Goal: Task Accomplishment & Management: Manage account settings

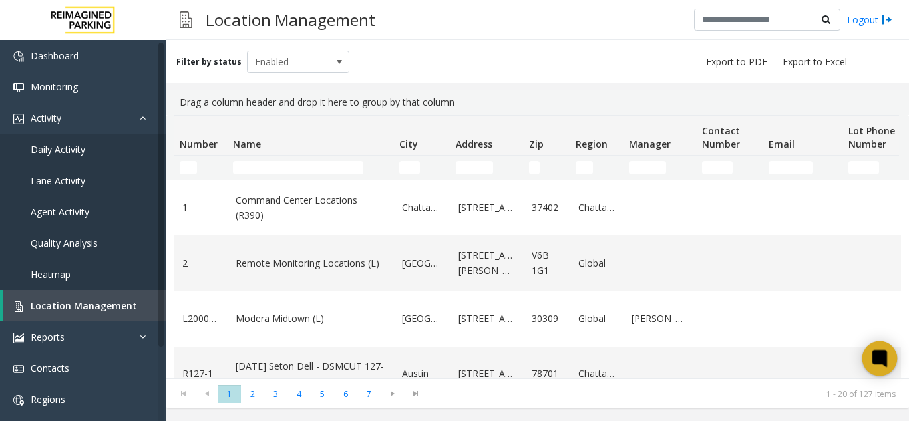
click at [873, 365] on icon at bounding box center [880, 359] width 22 height 22
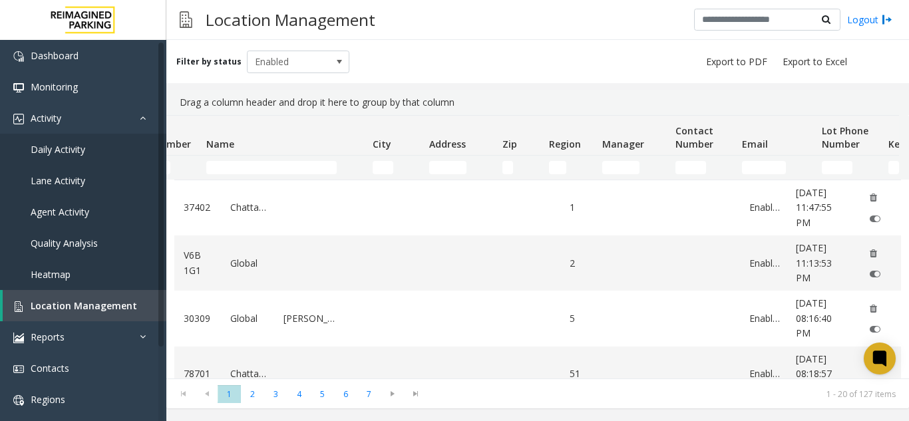
scroll to position [0, 358]
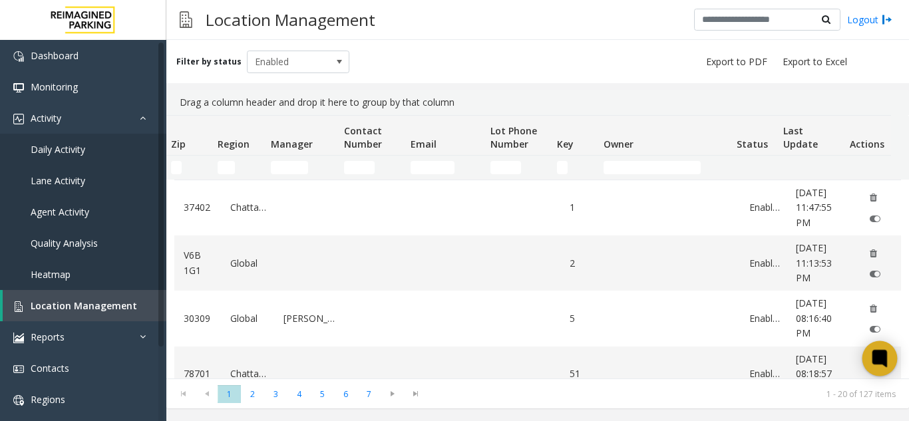
click at [886, 346] on div at bounding box center [879, 358] width 35 height 35
click at [98, 317] on link "Location Management" at bounding box center [85, 305] width 164 height 31
click at [114, 153] on link "Daily Activity" at bounding box center [83, 149] width 166 height 31
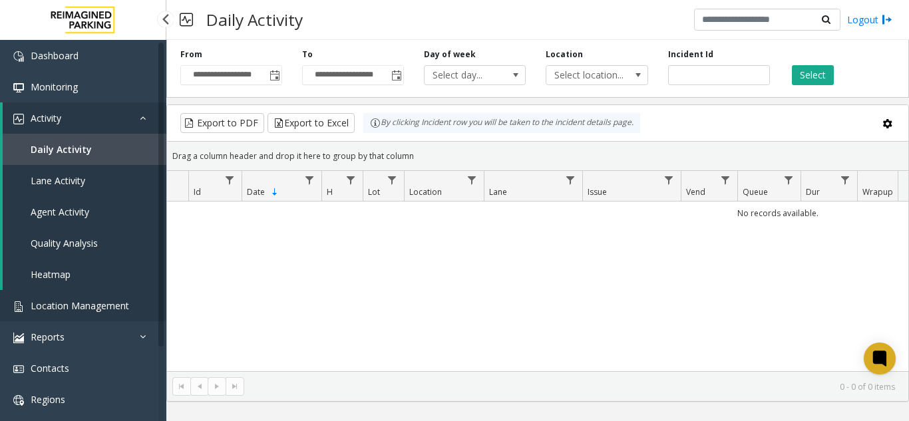
click at [108, 299] on span "Location Management" at bounding box center [80, 305] width 98 height 13
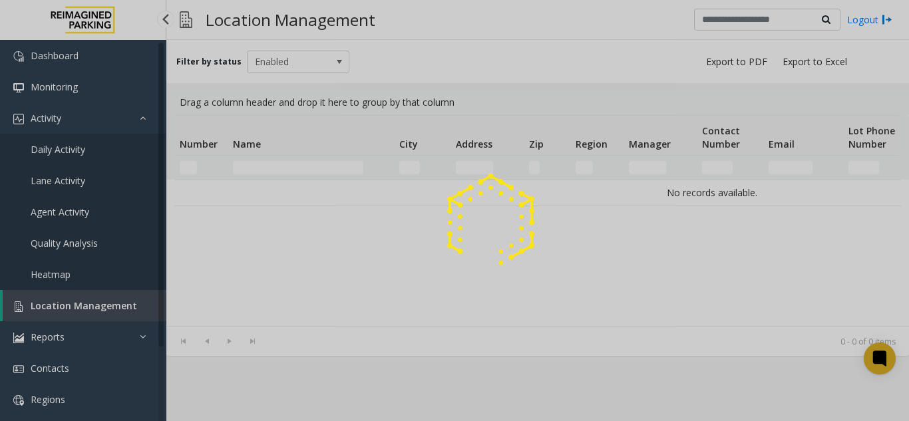
click at [108, 299] on div at bounding box center [454, 210] width 909 height 421
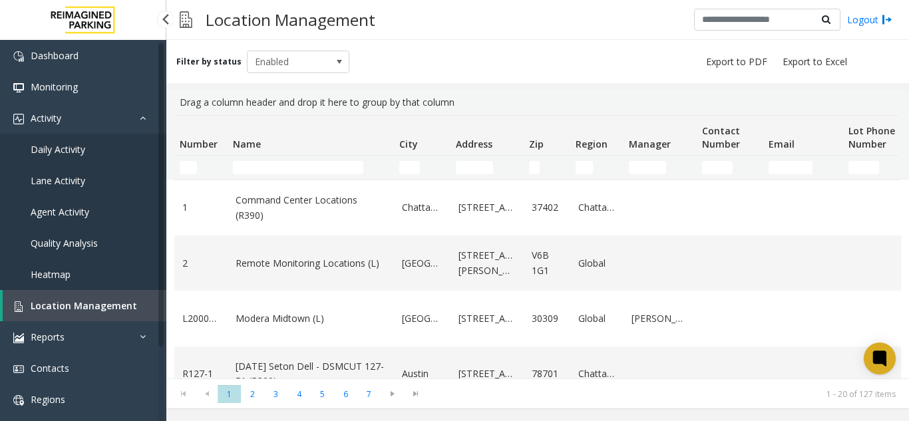
click at [78, 144] on span "Daily Activity" at bounding box center [58, 149] width 55 height 13
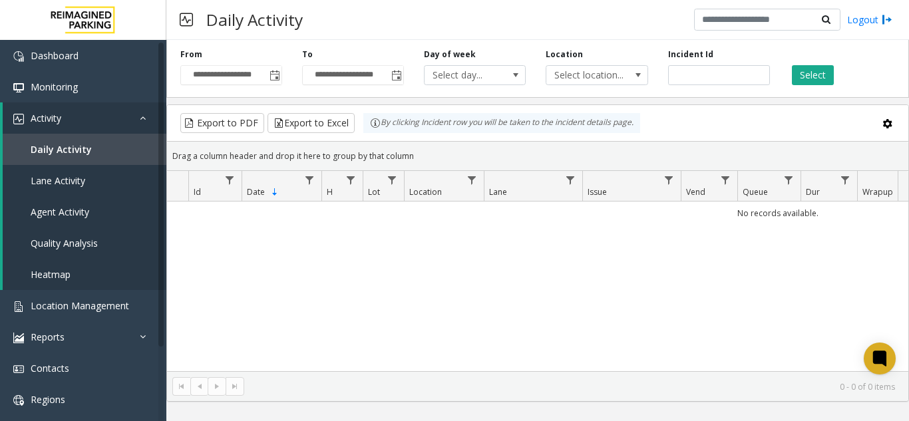
click at [272, 73] on span "Toggle popup" at bounding box center [274, 76] width 11 height 11
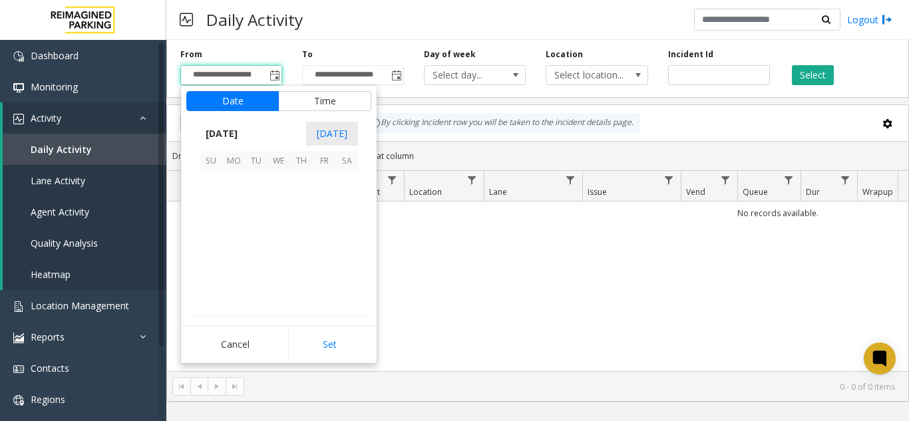
scroll to position [238798, 0]
click at [303, 230] on span "18" at bounding box center [301, 227] width 23 height 23
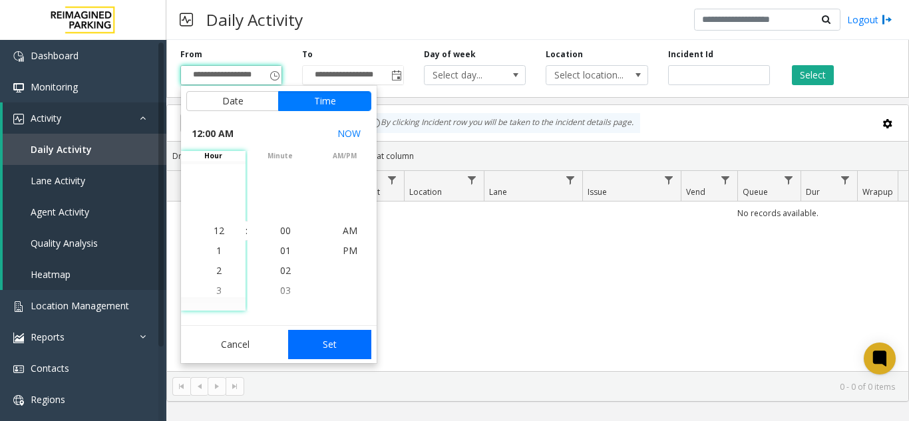
click at [339, 345] on button "Set" at bounding box center [330, 344] width 84 height 29
type input "**********"
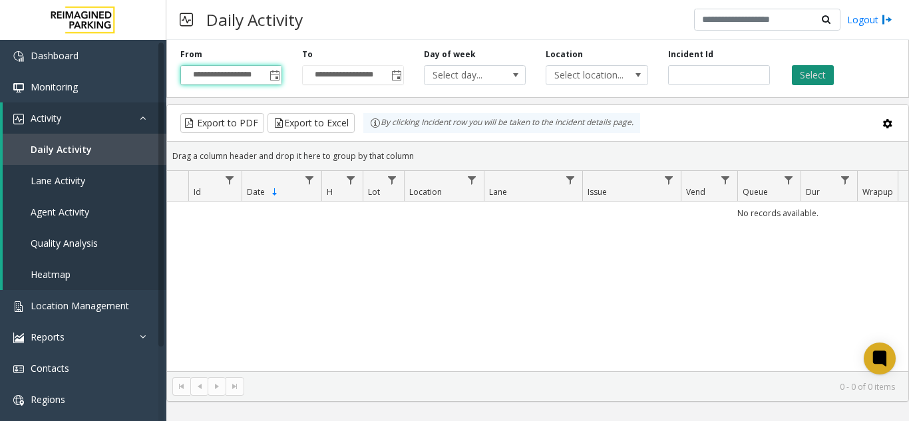
click at [818, 75] on button "Select" at bounding box center [813, 75] width 42 height 20
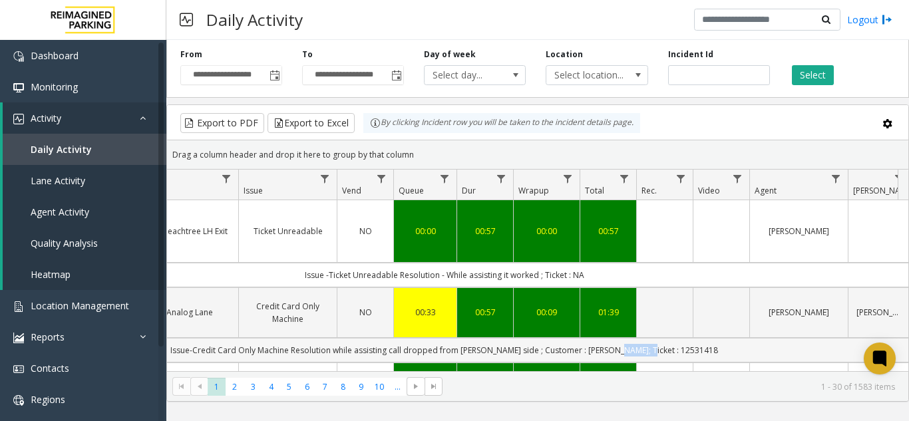
drag, startPoint x: 633, startPoint y: 337, endPoint x: 685, endPoint y: 341, distance: 51.4
click at [685, 341] on td "Issue-Credit Card Only Machine Resolution while assisting call dropped from par…" at bounding box center [444, 350] width 1200 height 25
copy td "12531418"
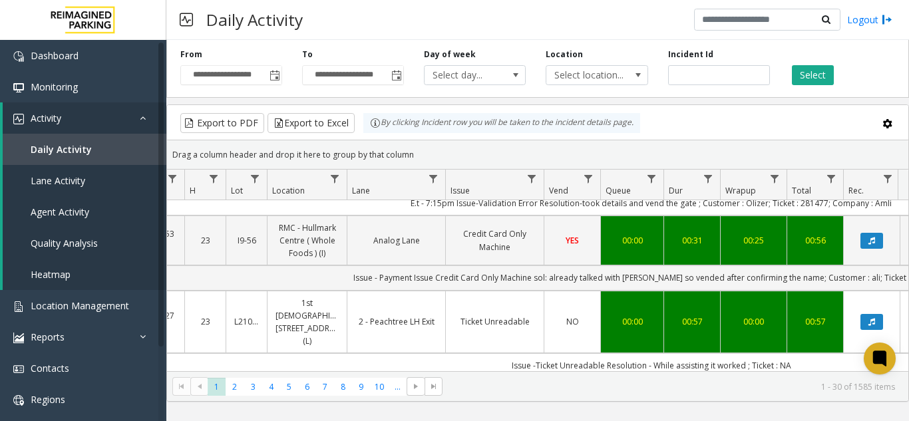
scroll to position [0, 137]
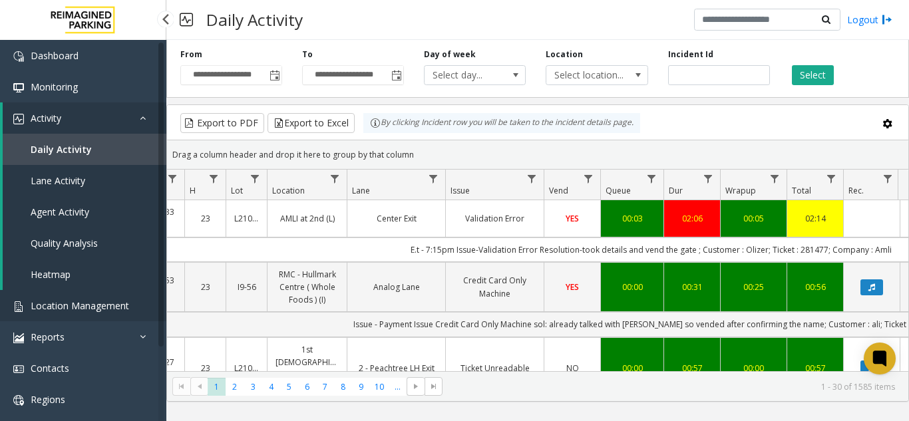
click at [66, 301] on span "Location Management" at bounding box center [80, 305] width 98 height 13
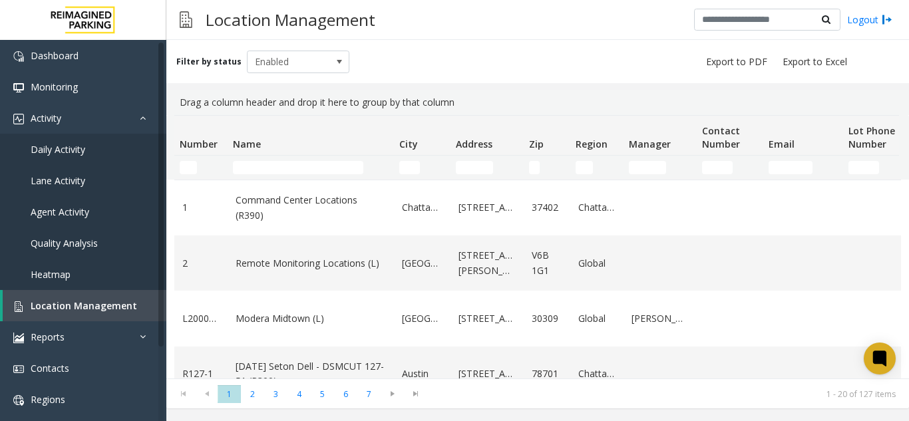
click at [268, 159] on td "Name Filter" at bounding box center [311, 168] width 166 height 24
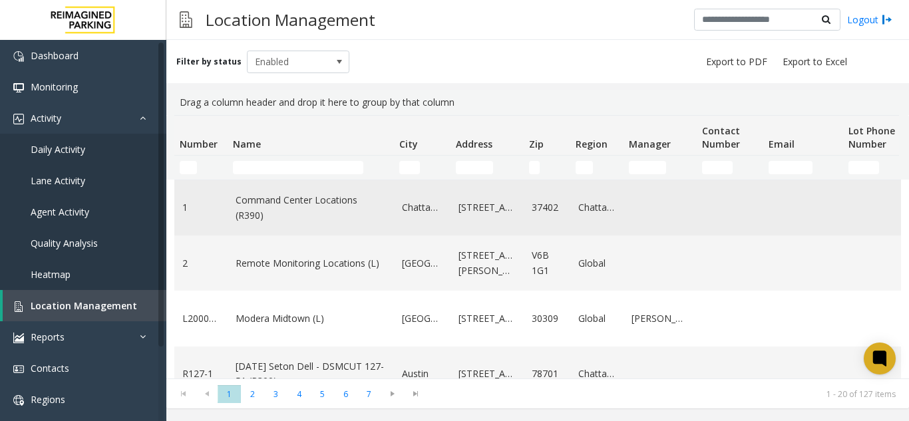
click at [330, 196] on link "Command Center Locations (R390)" at bounding box center [311, 208] width 150 height 30
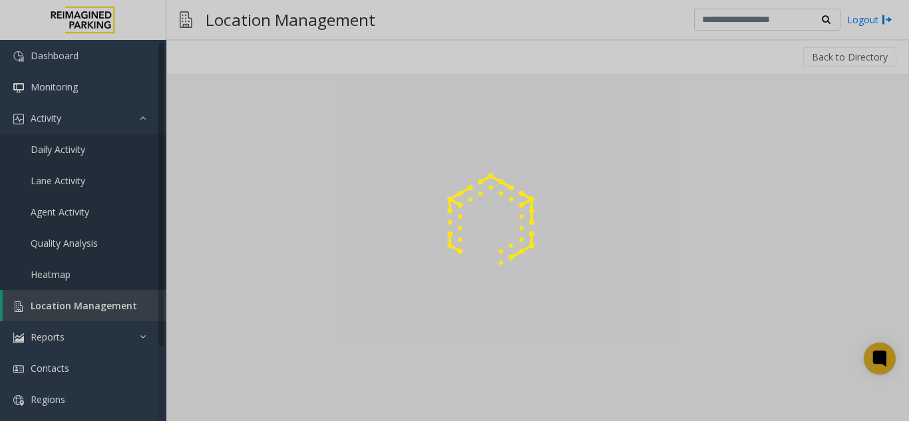
click at [86, 301] on div at bounding box center [454, 210] width 909 height 421
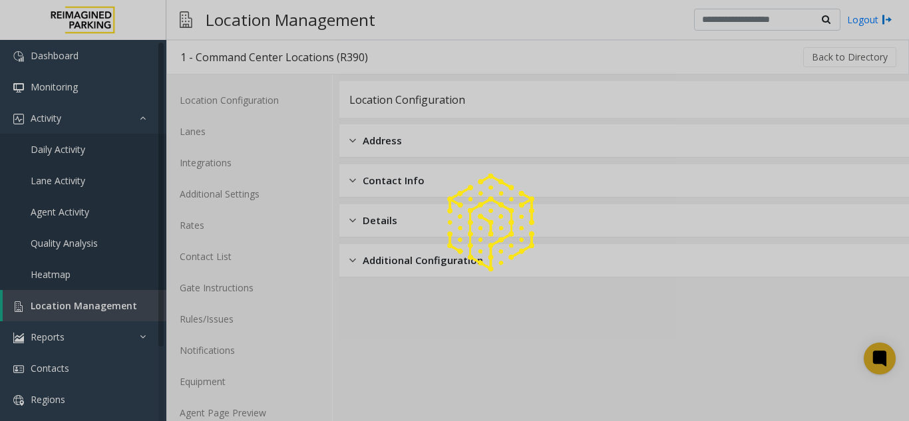
click at [86, 301] on div at bounding box center [454, 210] width 909 height 421
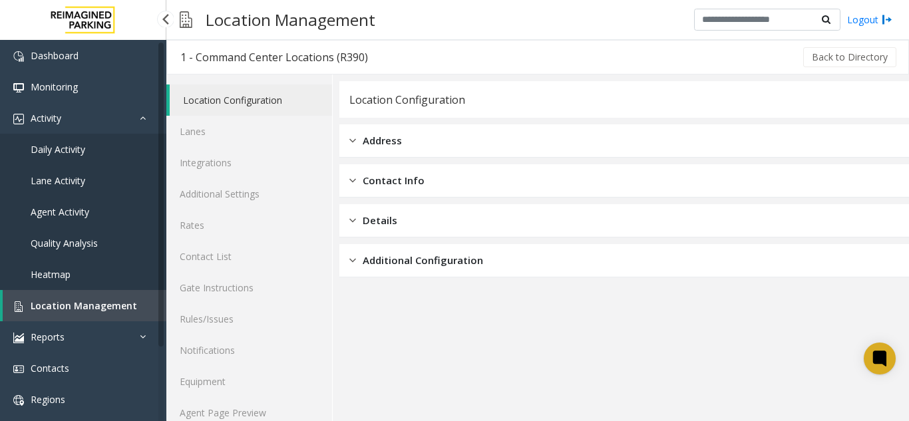
click at [86, 301] on span "Location Management" at bounding box center [84, 305] width 106 height 13
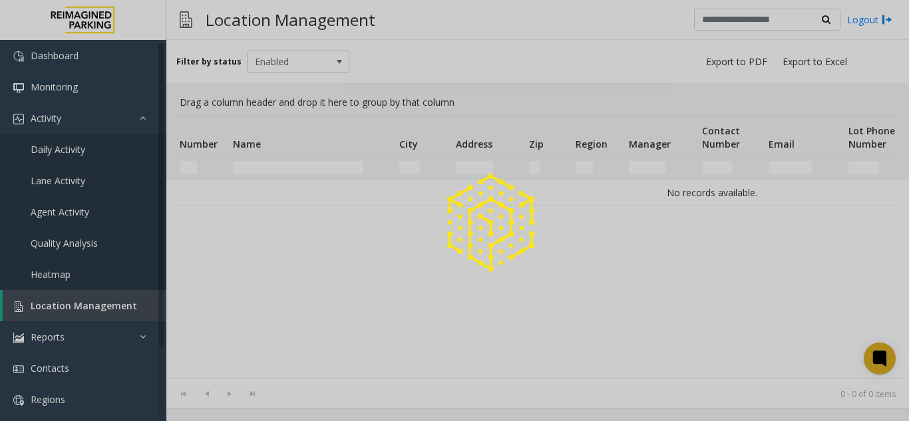
click at [86, 301] on div at bounding box center [454, 210] width 909 height 421
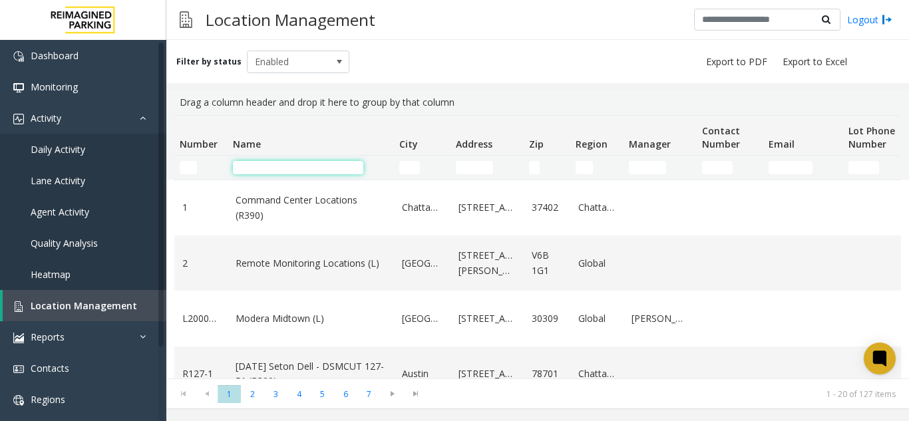
click at [257, 167] on input "Name Filter" at bounding box center [298, 167] width 130 height 13
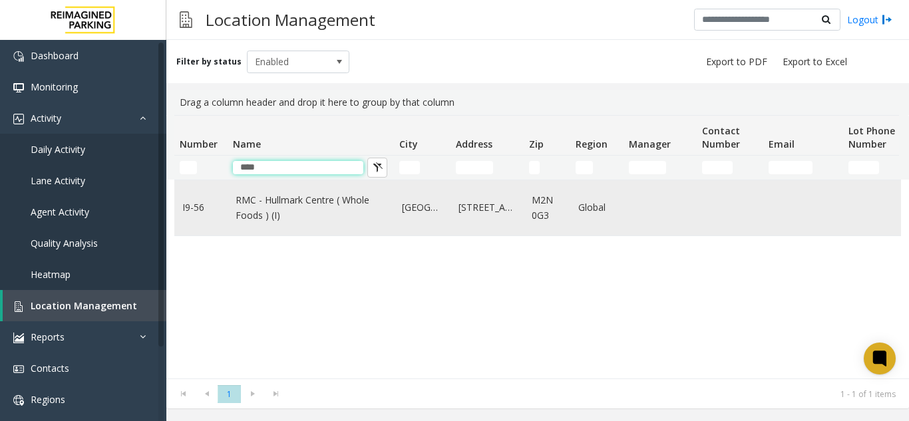
type input "****"
click at [253, 213] on link "RMC - Hullmark Centre ( Whole Foods ) (I)" at bounding box center [311, 208] width 150 height 30
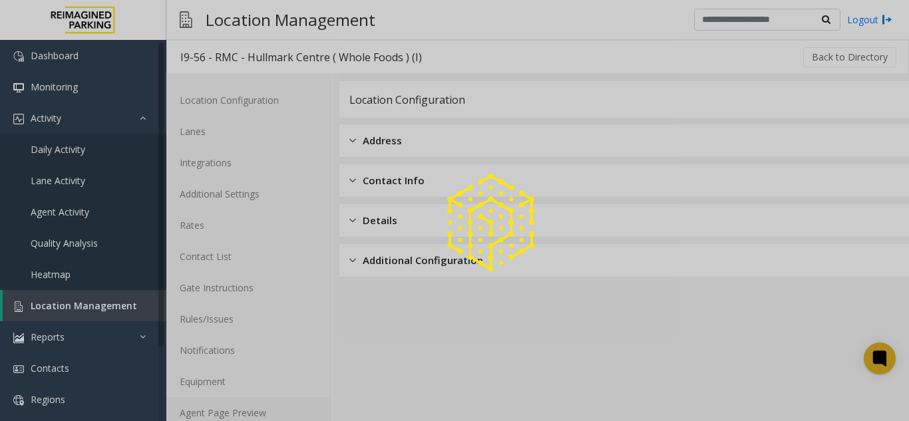
click at [245, 413] on link "Agent Page Preview" at bounding box center [249, 412] width 166 height 31
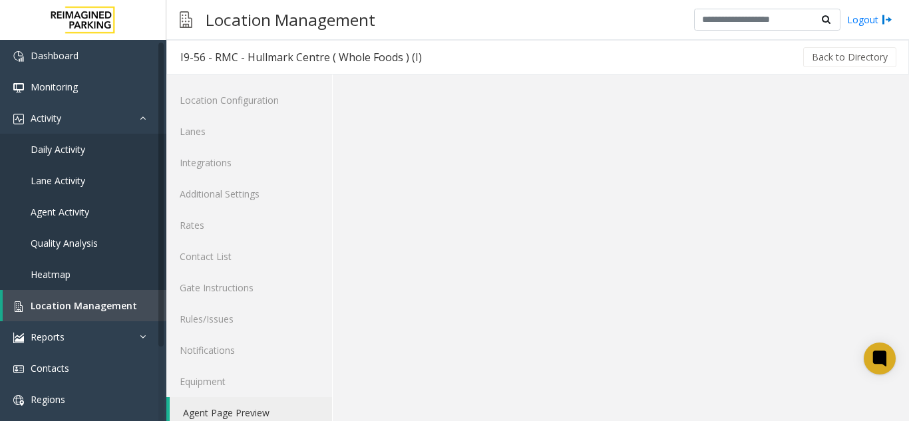
click at [245, 413] on link "Agent Page Preview" at bounding box center [251, 412] width 162 height 31
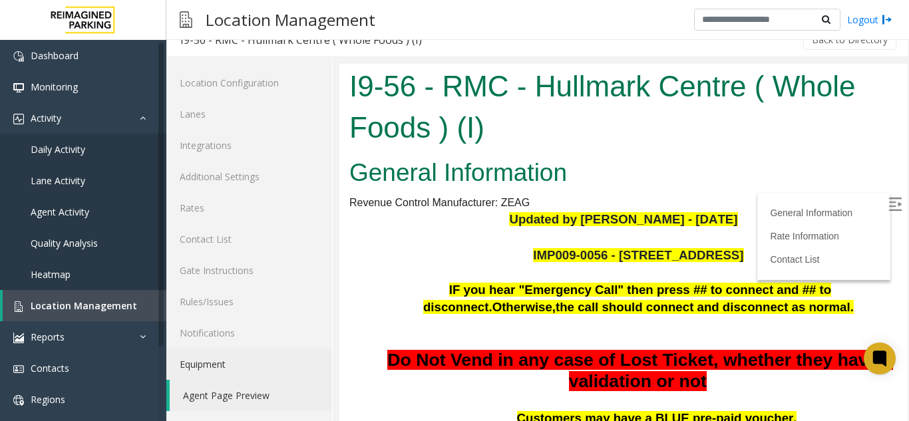
scroll to position [67, 0]
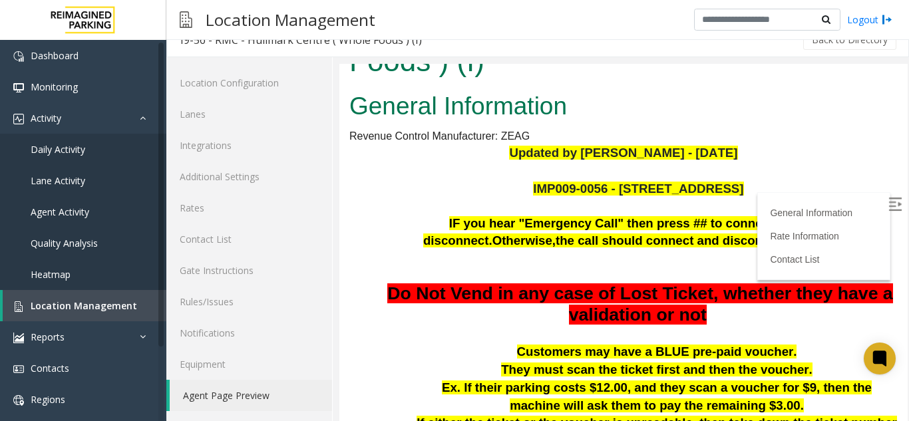
click at [888, 206] on img at bounding box center [894, 204] width 13 height 13
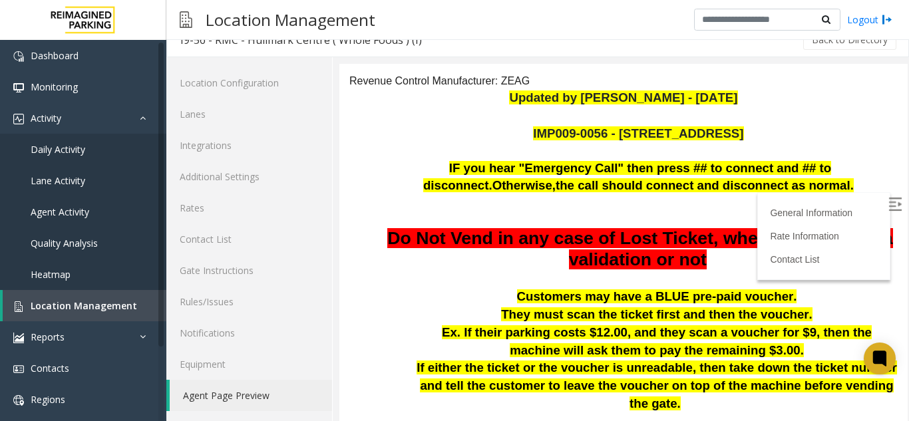
scroll to position [200, 0]
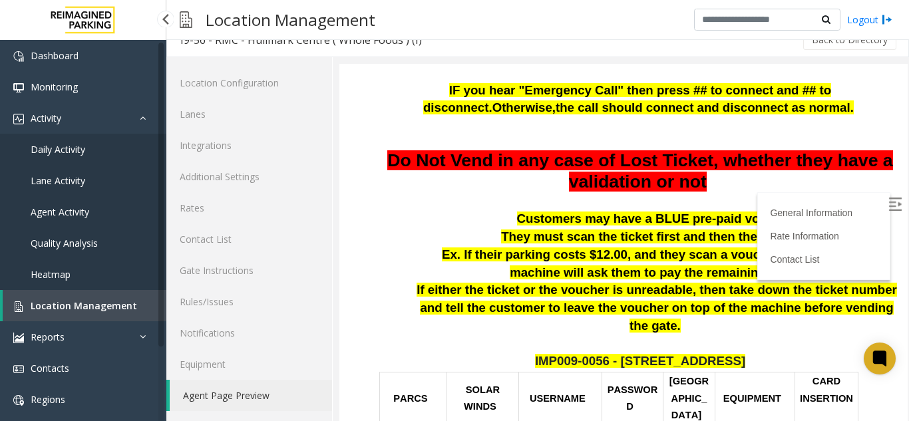
click at [85, 299] on span "Location Management" at bounding box center [84, 305] width 106 height 13
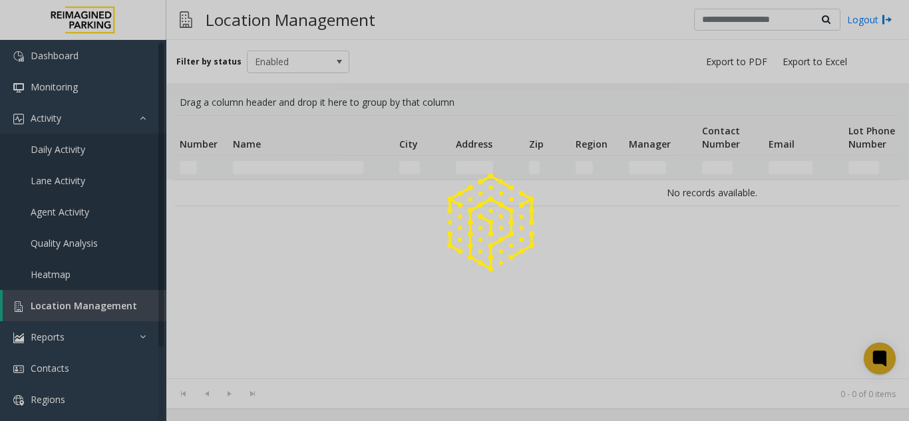
drag, startPoint x: 85, startPoint y: 299, endPoint x: 161, endPoint y: 5, distance: 304.4
click at [85, 299] on div at bounding box center [454, 210] width 909 height 421
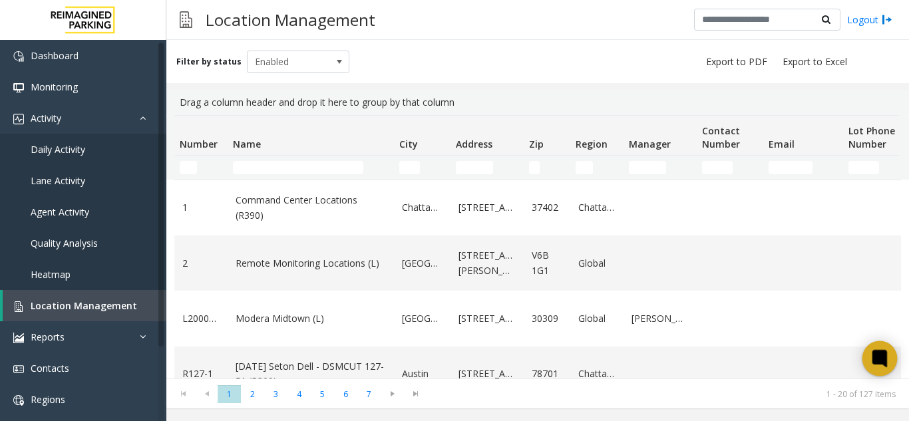
click at [873, 358] on icon at bounding box center [879, 358] width 15 height 17
click at [103, 152] on link "Daily Activity" at bounding box center [83, 149] width 166 height 31
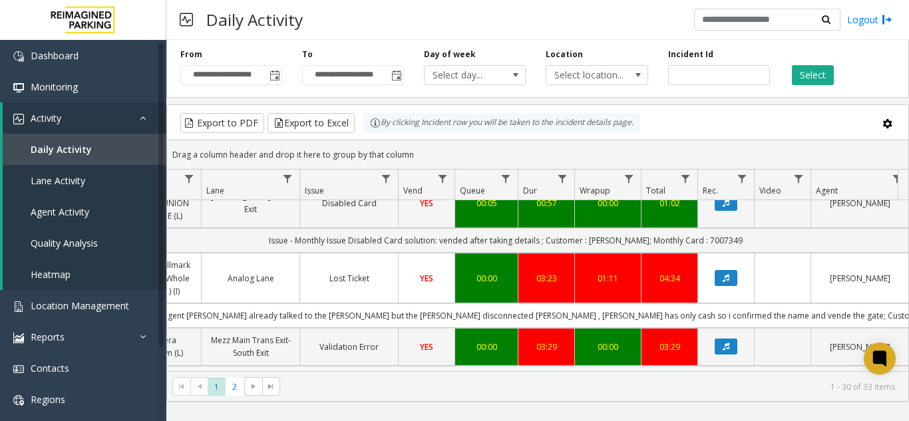
scroll to position [399, 283]
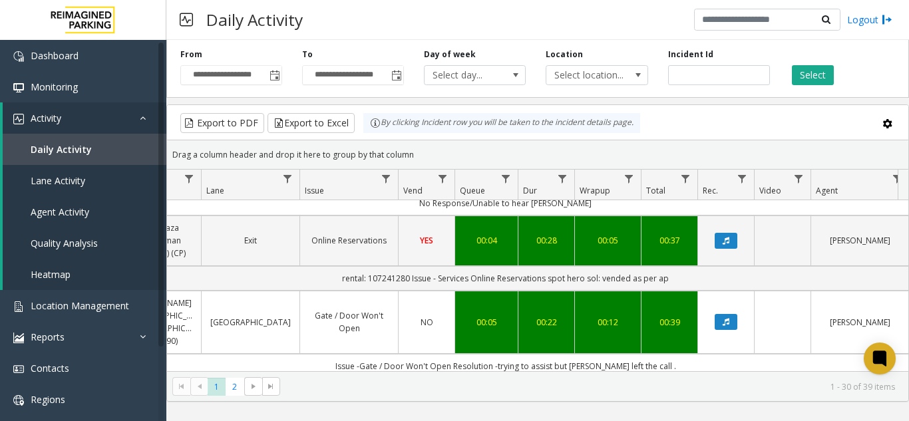
scroll to position [0, 283]
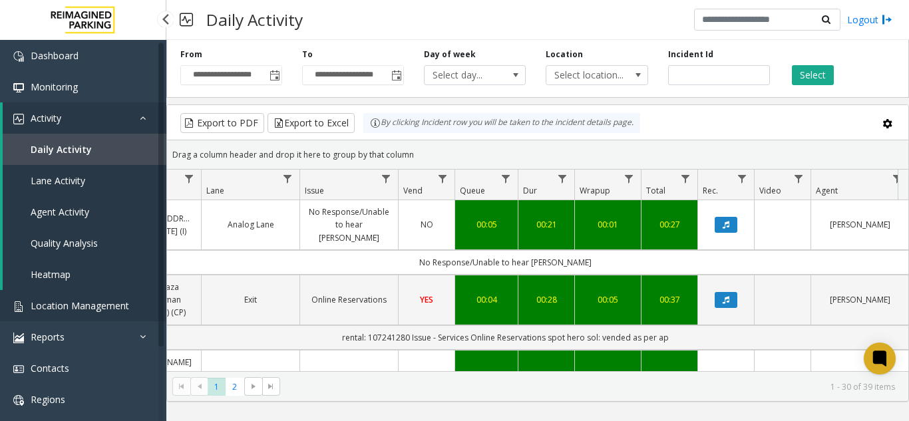
click at [96, 309] on span "Location Management" at bounding box center [80, 305] width 98 height 13
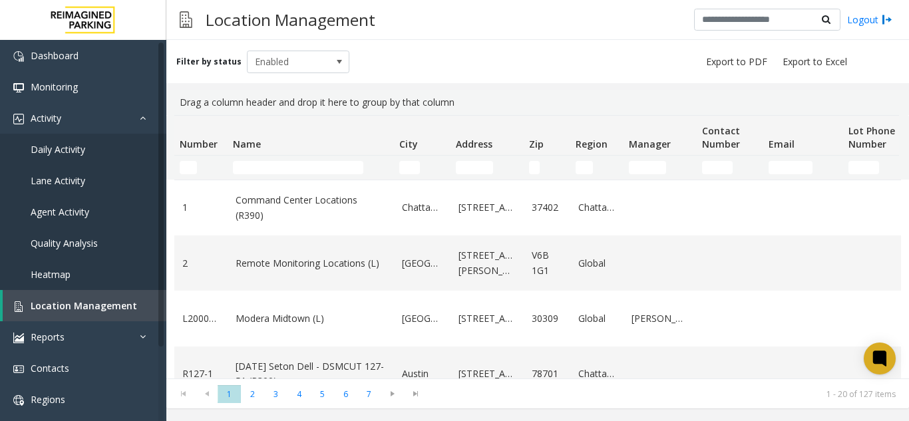
scroll to position [27, 0]
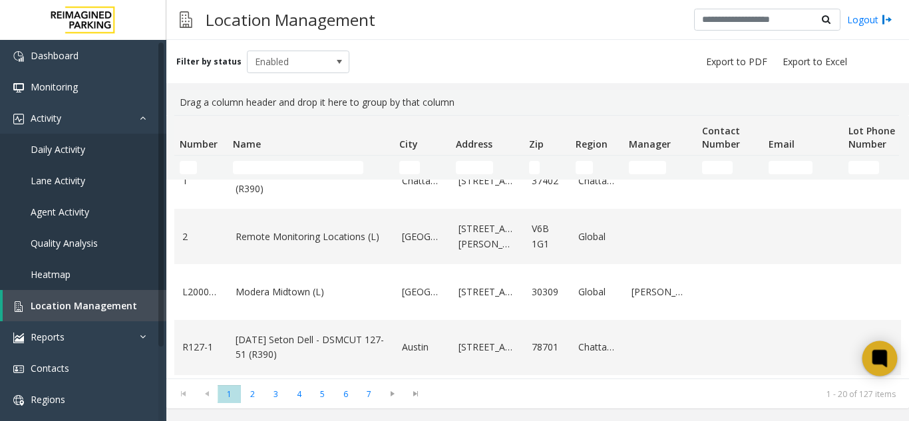
click at [890, 363] on icon at bounding box center [880, 359] width 22 height 22
click at [193, 169] on input "Number Filter" at bounding box center [188, 167] width 17 height 13
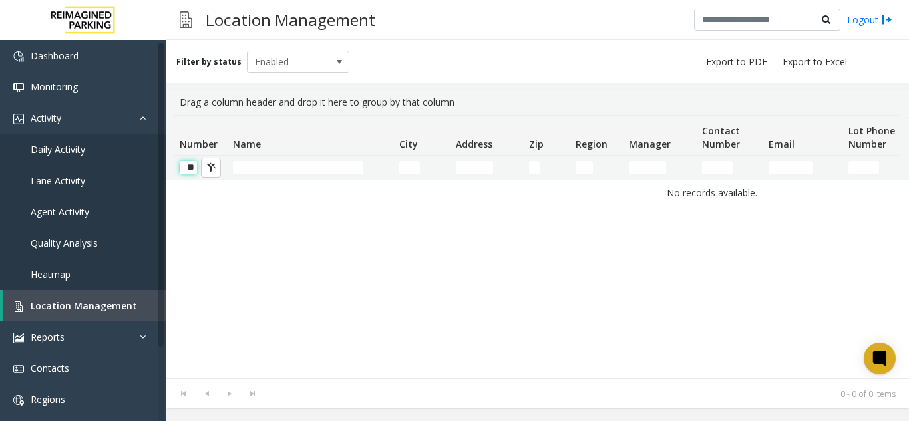
scroll to position [0, 1]
type input "*"
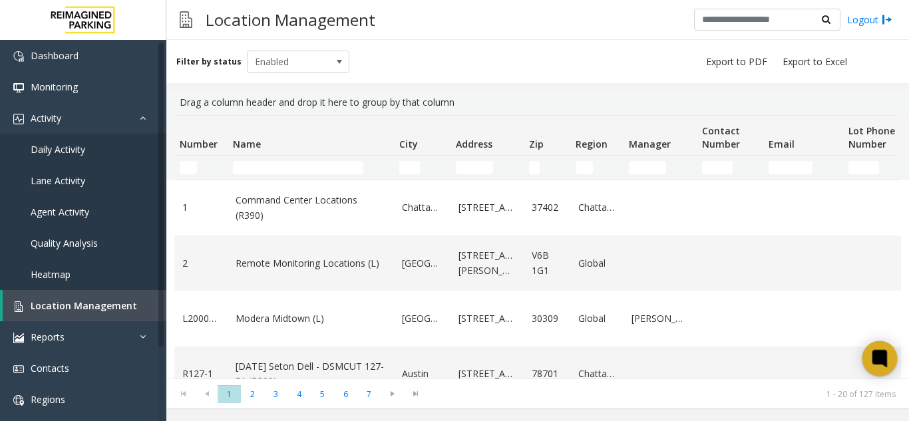
click at [888, 357] on icon at bounding box center [880, 359] width 22 height 22
click at [884, 369] on div at bounding box center [879, 358] width 35 height 35
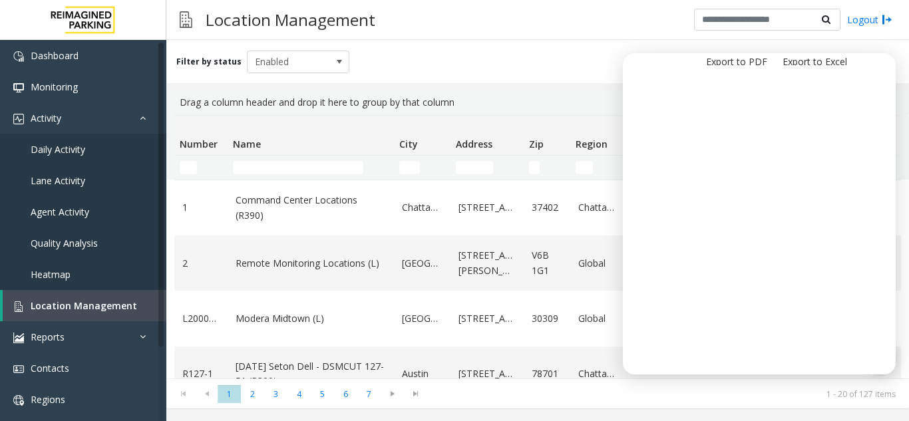
click at [896, 66] on div "Filter by status Enabled" at bounding box center [537, 61] width 743 height 43
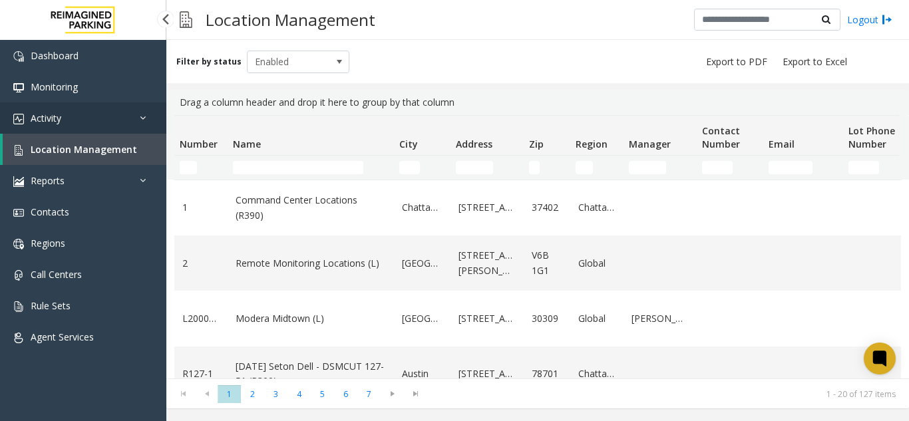
click at [125, 119] on link "Activity" at bounding box center [83, 117] width 166 height 31
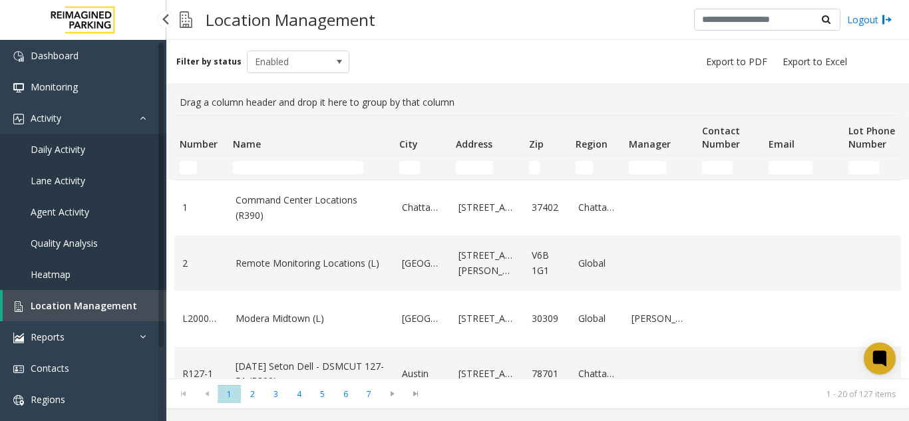
click at [100, 153] on link "Daily Activity" at bounding box center [83, 149] width 166 height 31
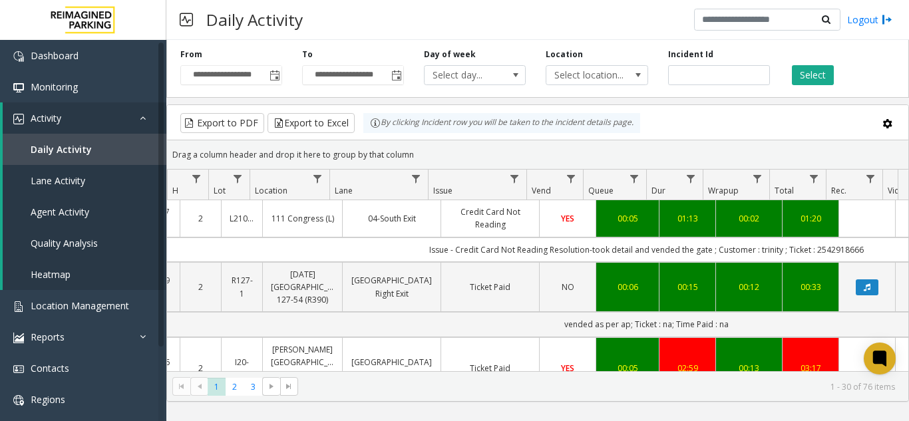
scroll to position [0, 142]
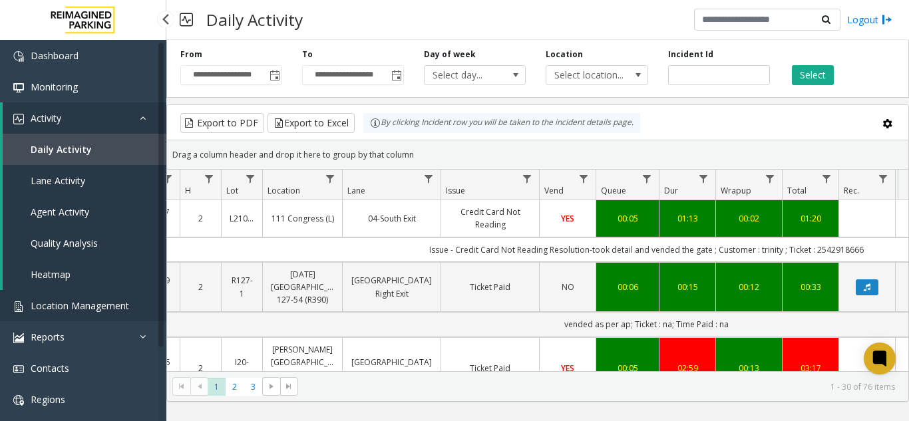
click at [110, 303] on span "Location Management" at bounding box center [80, 305] width 98 height 13
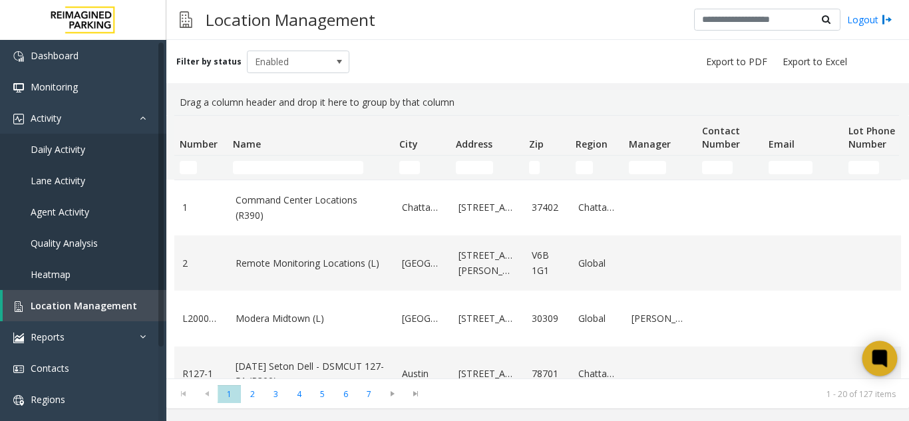
click at [877, 351] on icon at bounding box center [879, 358] width 15 height 17
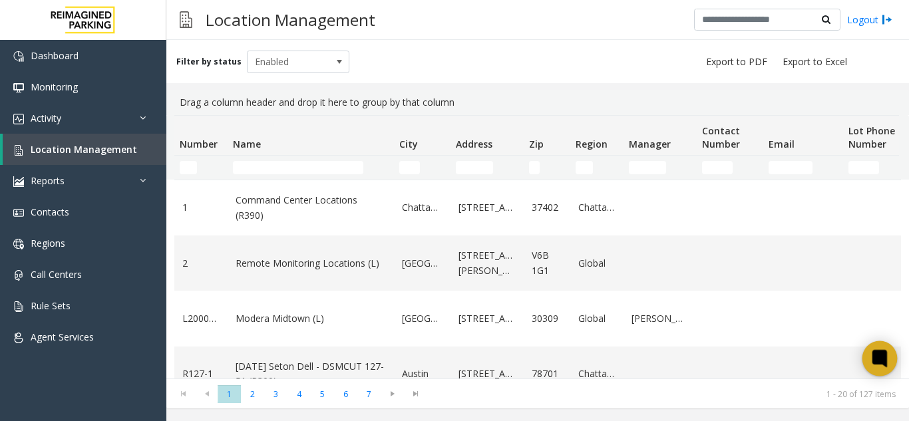
click at [890, 351] on icon at bounding box center [880, 359] width 22 height 22
click at [116, 149] on span "Location Management" at bounding box center [84, 149] width 106 height 13
click at [107, 122] on link "Activity" at bounding box center [83, 117] width 166 height 31
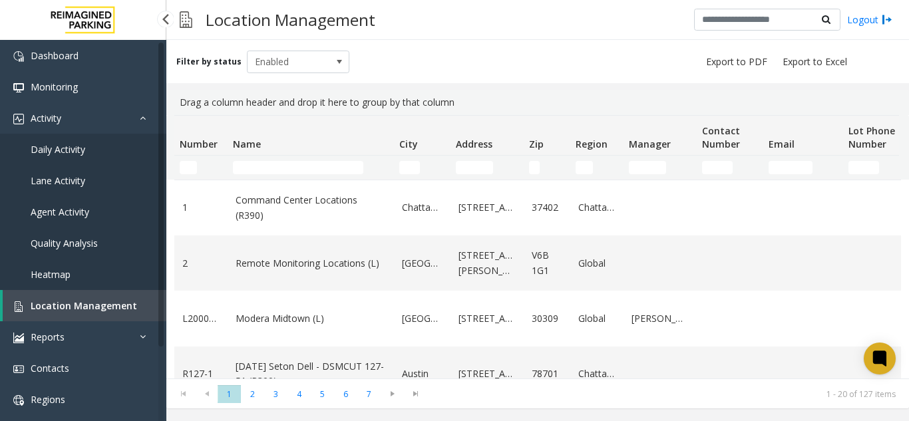
click at [95, 151] on link "Daily Activity" at bounding box center [83, 149] width 166 height 31
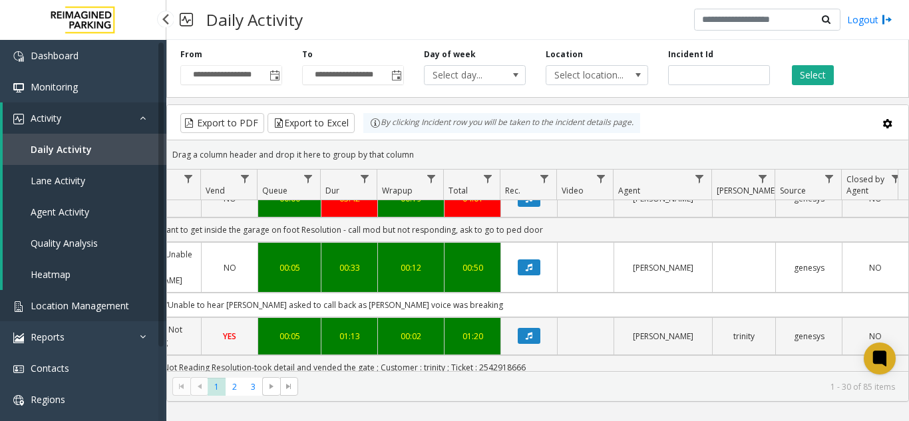
click at [124, 299] on span "Location Management" at bounding box center [80, 305] width 98 height 13
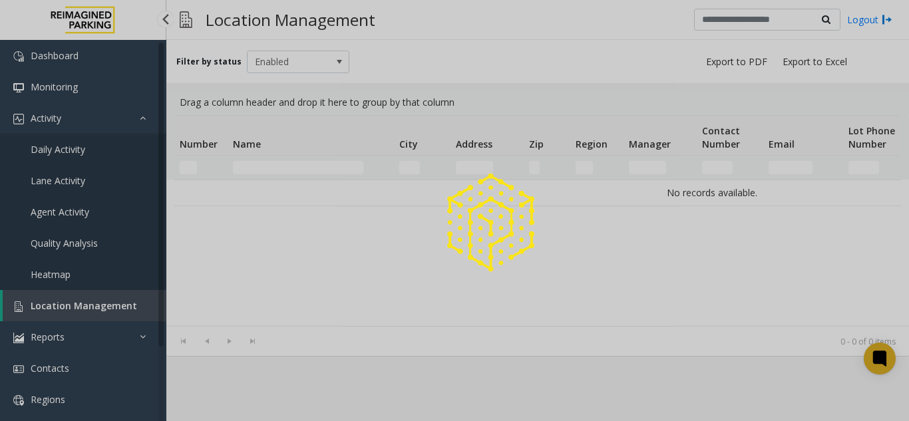
click at [124, 299] on div at bounding box center [454, 210] width 909 height 421
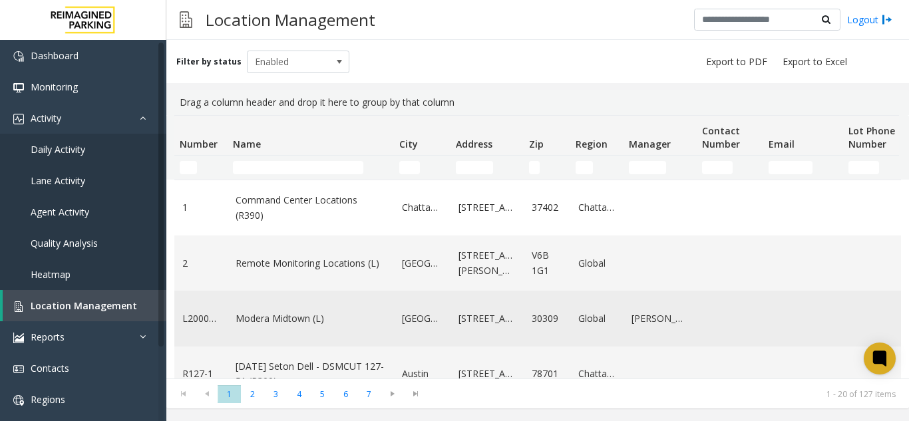
click at [865, 343] on td "Data table" at bounding box center [876, 318] width 67 height 55
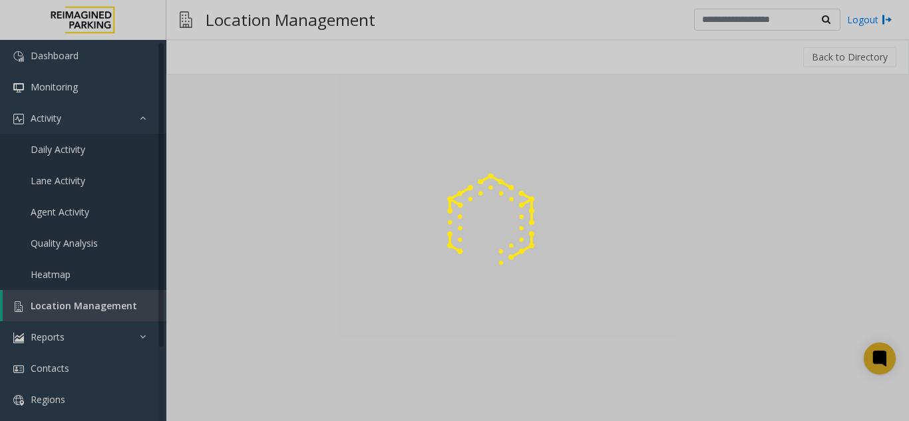
click at [876, 357] on div at bounding box center [454, 210] width 909 height 421
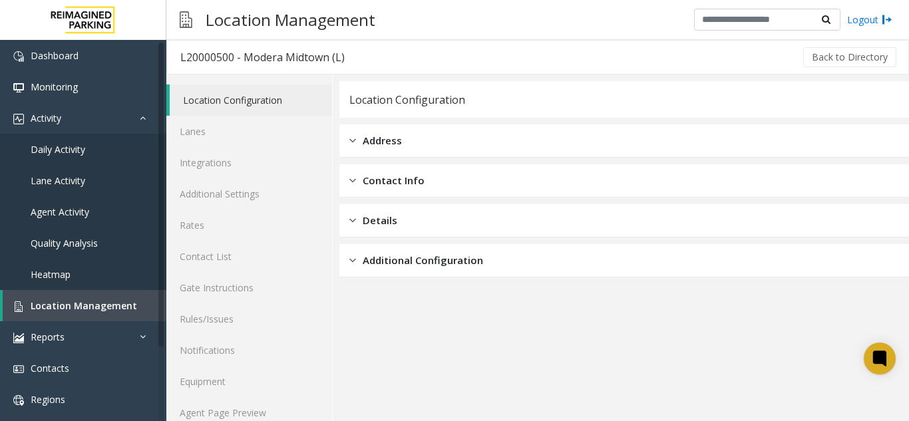
click at [876, 357] on icon at bounding box center [879, 358] width 9 height 5
click at [123, 309] on span "Location Management" at bounding box center [84, 305] width 106 height 13
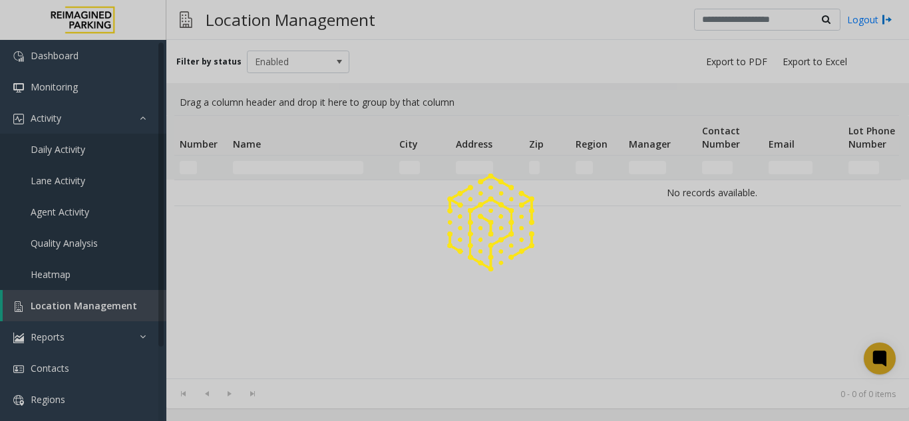
click at [123, 309] on div at bounding box center [454, 210] width 909 height 421
